Goal: Transaction & Acquisition: Subscribe to service/newsletter

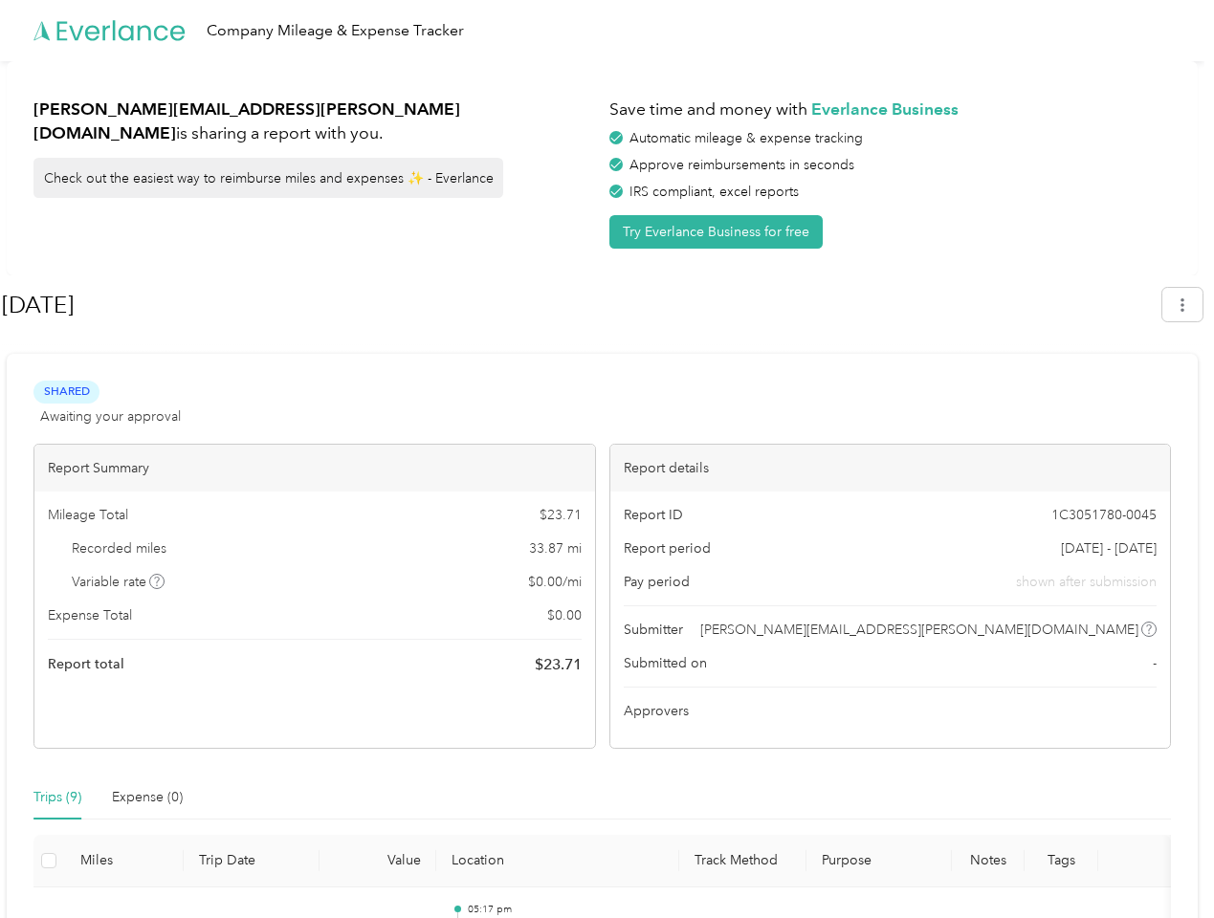
click at [610, 459] on div "Report details" at bounding box center [890, 468] width 561 height 47
click at [607, 31] on div "Company Mileage & Expense Tracker" at bounding box center [602, 30] width 1205 height 61
click at [719, 232] on button "Try Everlance Business for free" at bounding box center [715, 231] width 213 height 33
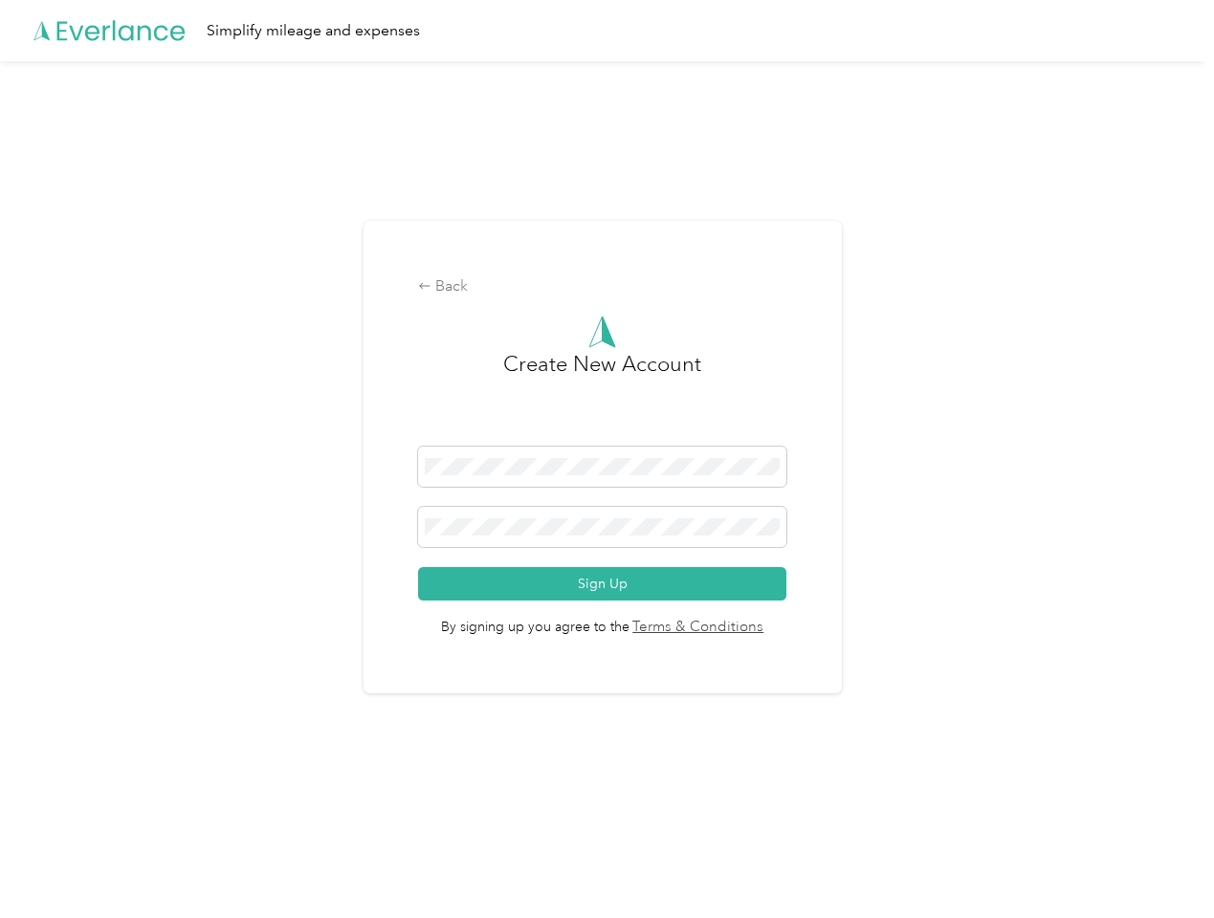
click at [581, 305] on div "Back Create New Account Sign Up By signing up you agree to the Terms & Conditio…" at bounding box center [603, 458] width 478 height 474
click at [1192, 304] on div "Back Create New Account Sign Up By signing up you agree to the Terms & Conditio…" at bounding box center [602, 465] width 1205 height 808
click at [158, 582] on div "Back Create New Account Sign Up By signing up you agree to the Terms & Conditio…" at bounding box center [602, 465] width 1205 height 808
click at [754, 630] on link "Terms & Conditions" at bounding box center [697, 628] width 135 height 22
click at [57, 798] on div "Back Create New Account Sign Up By signing up you agree to the Terms & Conditio…" at bounding box center [602, 465] width 1205 height 808
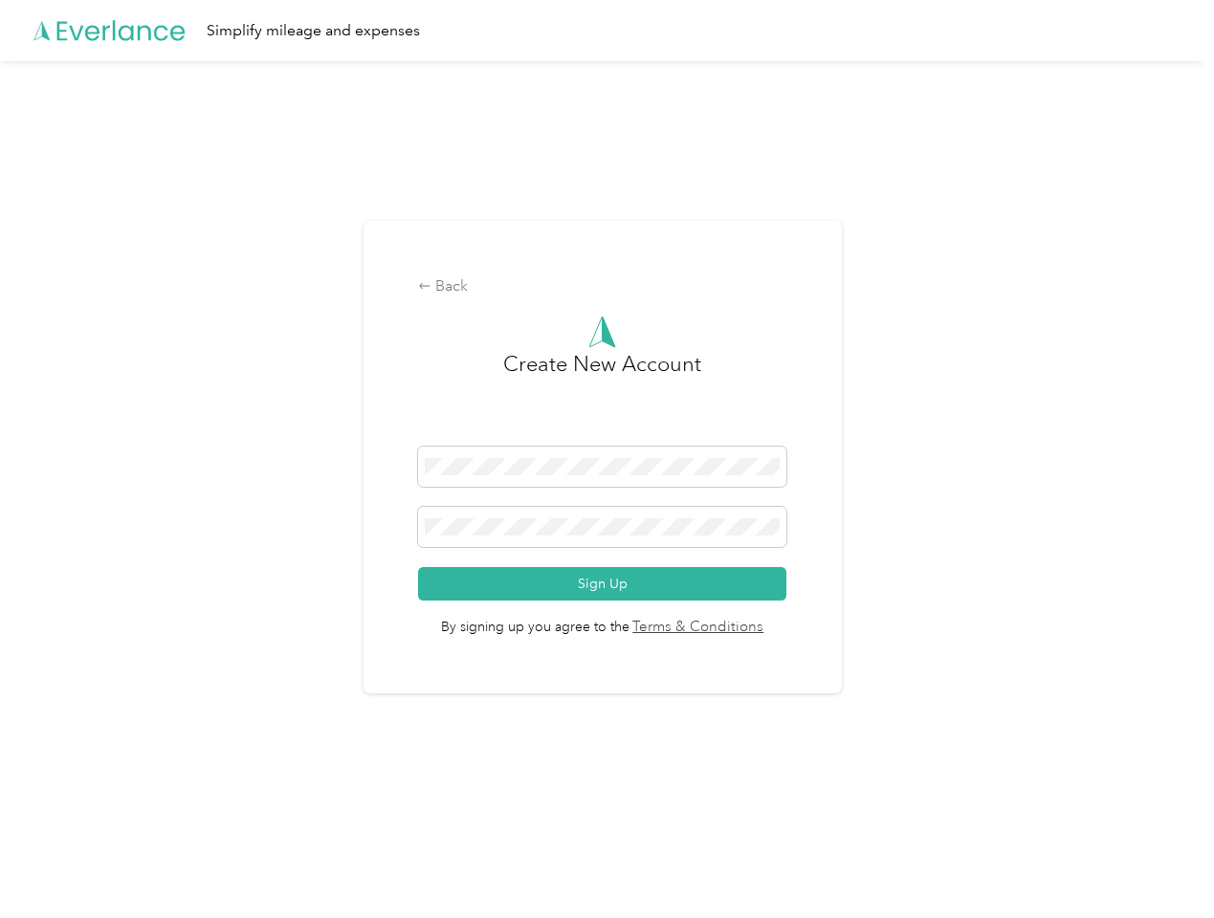
click at [147, 798] on div "Back Create New Account Sign Up By signing up you agree to the Terms & Conditio…" at bounding box center [602, 465] width 1205 height 808
click at [49, 861] on div "Back Create New Account Sign Up By signing up you agree to the Terms & Conditio…" at bounding box center [602, 465] width 1205 height 808
